Goal: Find contact information: Obtain details needed to contact an individual or organization

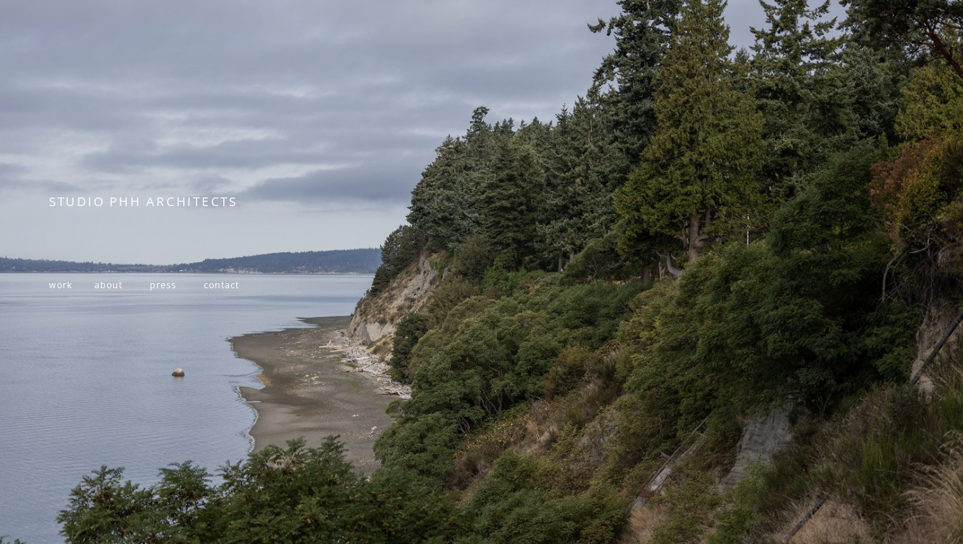
scroll to position [128, 0]
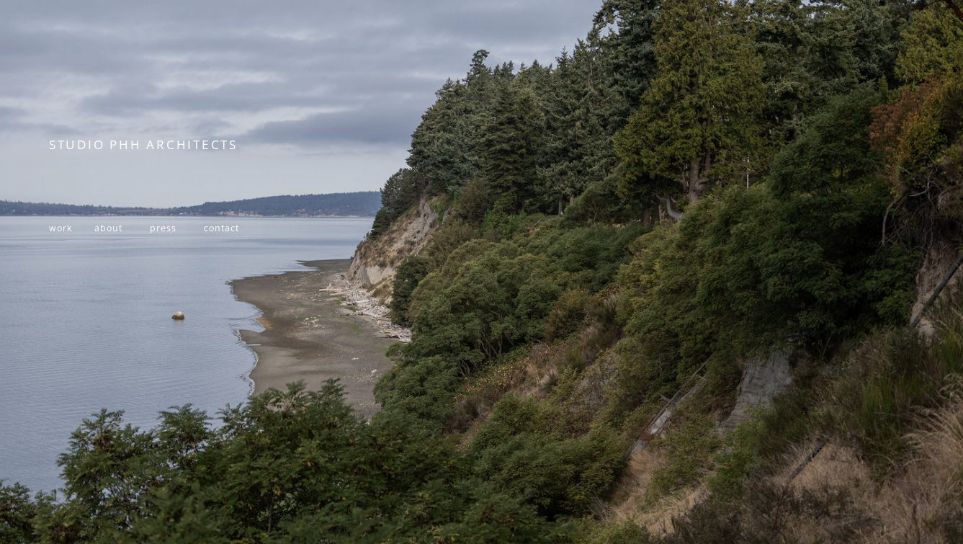
click at [222, 231] on span "contact" at bounding box center [221, 228] width 35 height 12
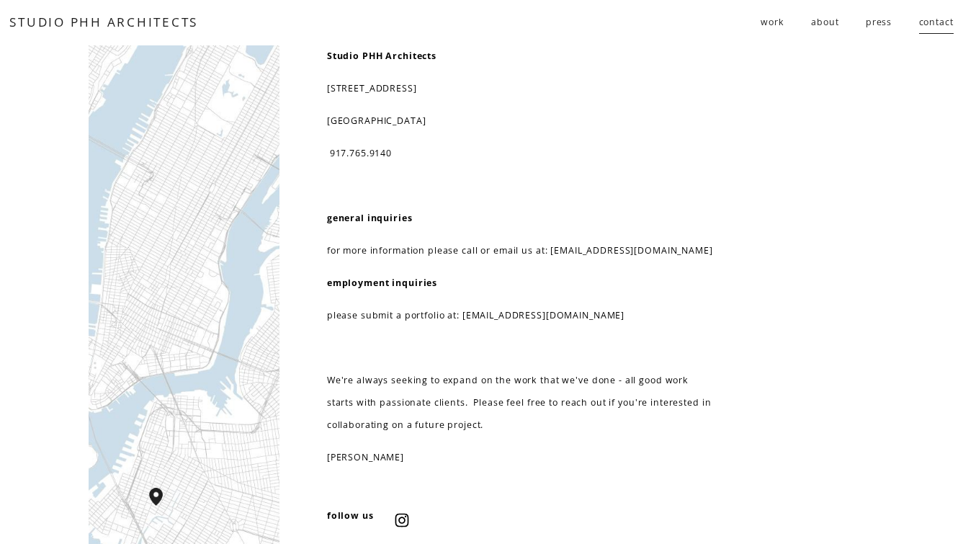
scroll to position [37, 0]
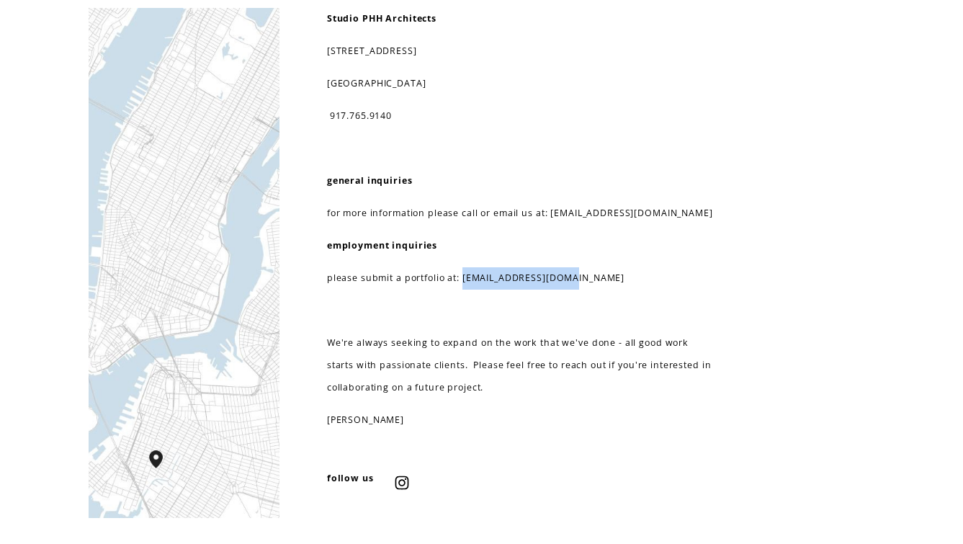
drag, startPoint x: 586, startPoint y: 280, endPoint x: 464, endPoint y: 288, distance: 122.7
click at [464, 288] on p "please submit a portfolio at: [EMAIL_ADDRESS][DOMAIN_NAME]" at bounding box center [521, 278] width 389 height 22
click at [620, 241] on p "employment inquiries" at bounding box center [521, 246] width 389 height 22
drag, startPoint x: 669, startPoint y: 219, endPoint x: 552, endPoint y: 225, distance: 116.9
click at [552, 226] on div "Studio PHH Architects [STREET_ADDRESS] 917.765.9140 general inquiries for more …" at bounding box center [521, 220] width 389 height 424
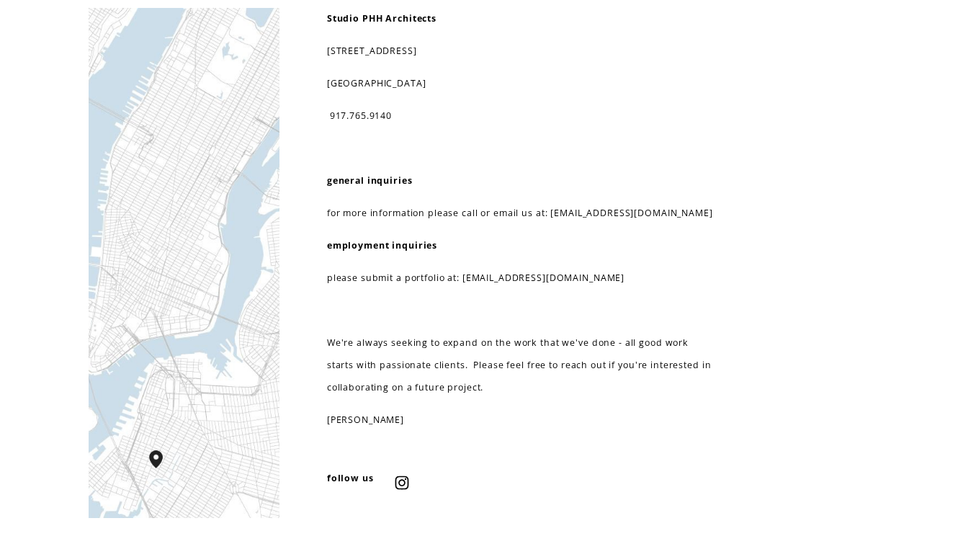
drag, startPoint x: 658, startPoint y: 212, endPoint x: 604, endPoint y: 218, distance: 54.3
click at [570, 221] on p "for more information please call or email us at: [EMAIL_ADDRESS][DOMAIN_NAME]" at bounding box center [521, 213] width 389 height 22
drag, startPoint x: 648, startPoint y: 213, endPoint x: 555, endPoint y: 222, distance: 94.1
click at [555, 222] on p "for more information please call or email us at: [EMAIL_ADDRESS][DOMAIN_NAME]" at bounding box center [521, 213] width 389 height 22
copy p "[EMAIL_ADDRESS][DOMAIN_NAME]"
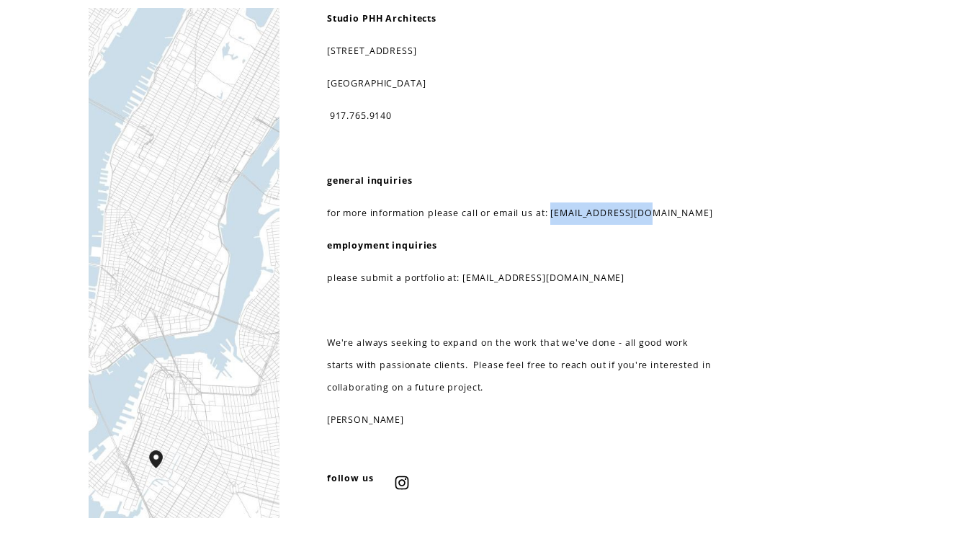
scroll to position [0, 0]
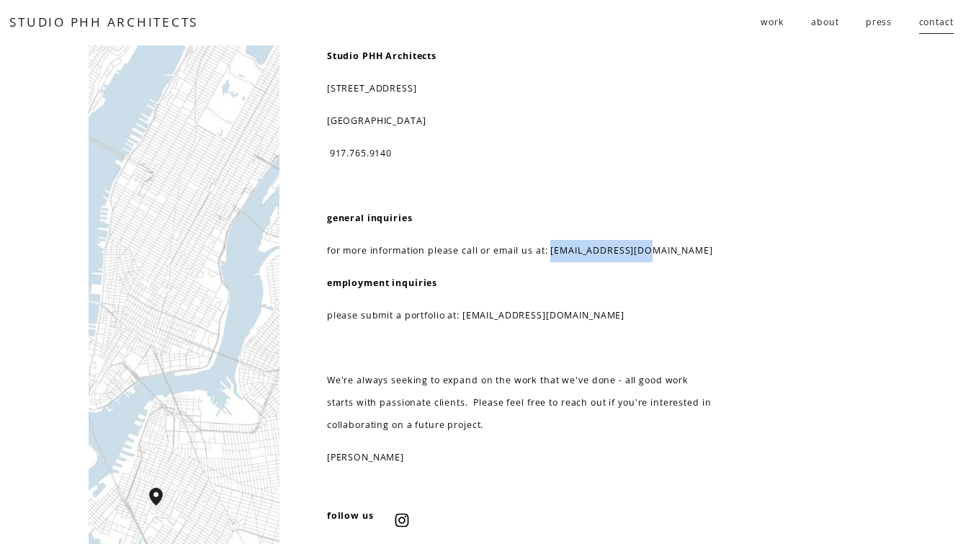
click at [115, 26] on link "STUDIO PHH ARCHITECTS" at bounding box center [103, 22] width 189 height 17
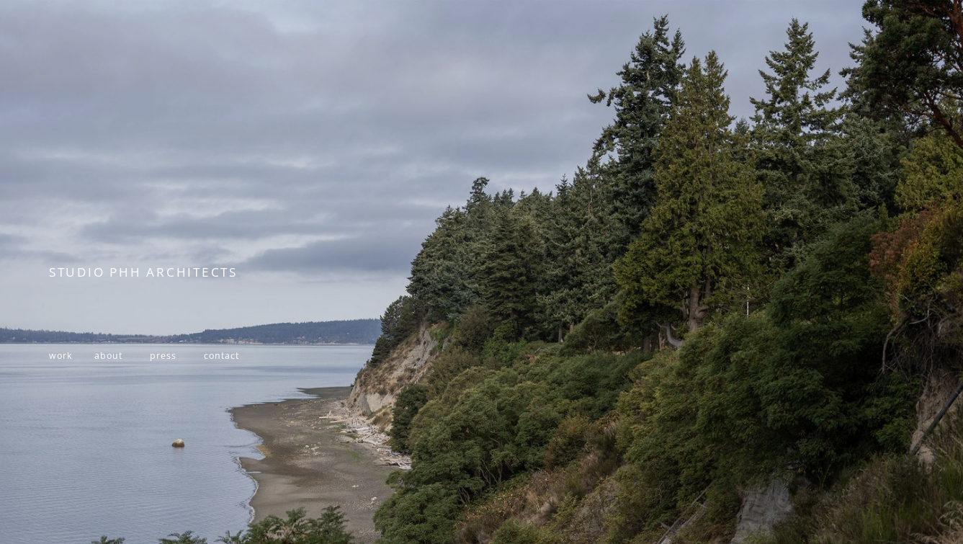
scroll to position [128, 0]
